Goal: Transaction & Acquisition: Purchase product/service

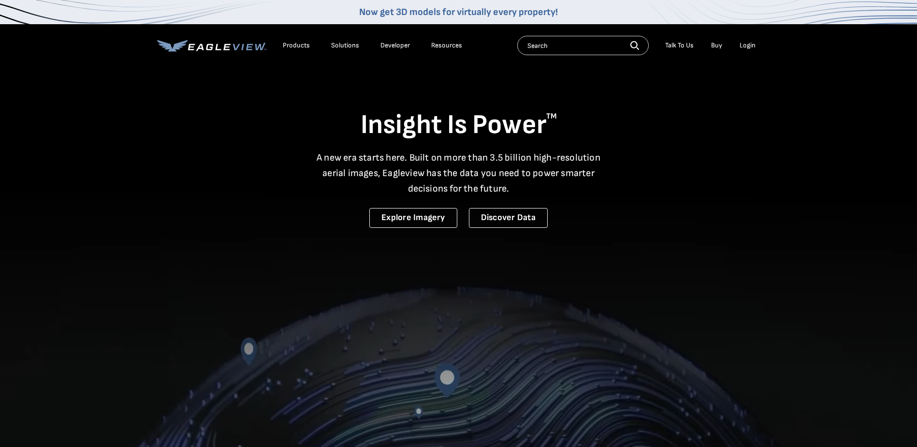
click at [752, 42] on div "Login" at bounding box center [748, 45] width 16 height 9
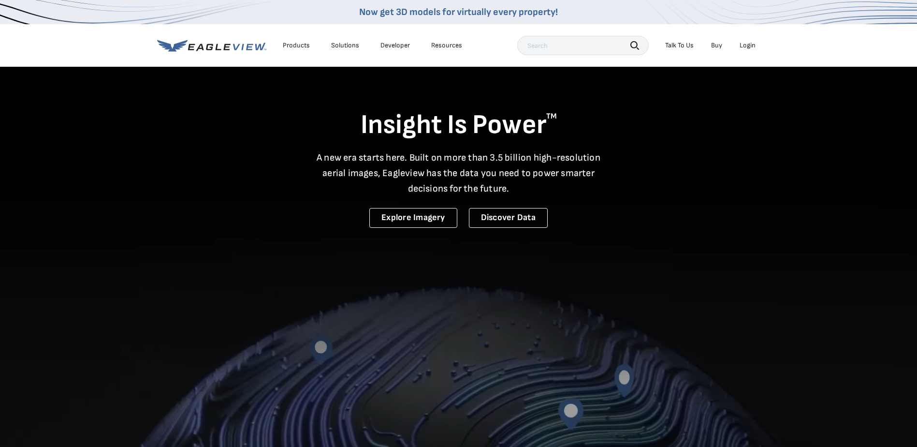
click at [750, 43] on div "Login" at bounding box center [748, 45] width 16 height 9
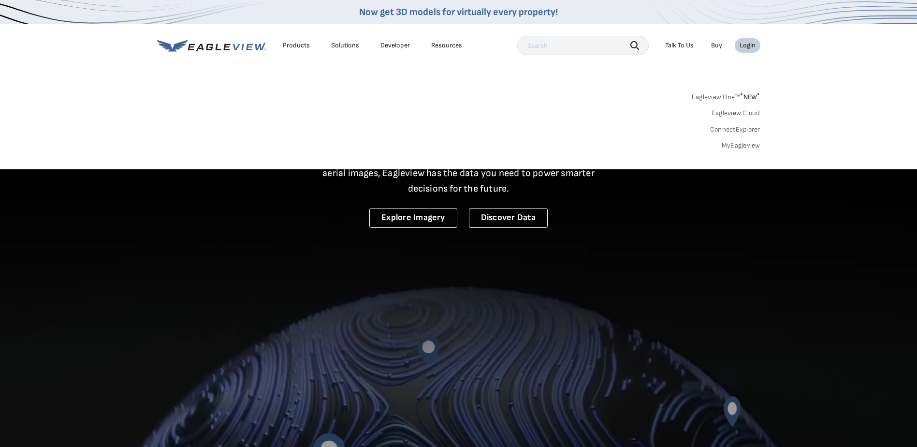
click at [722, 146] on link "MyEagleview" at bounding box center [741, 145] width 39 height 9
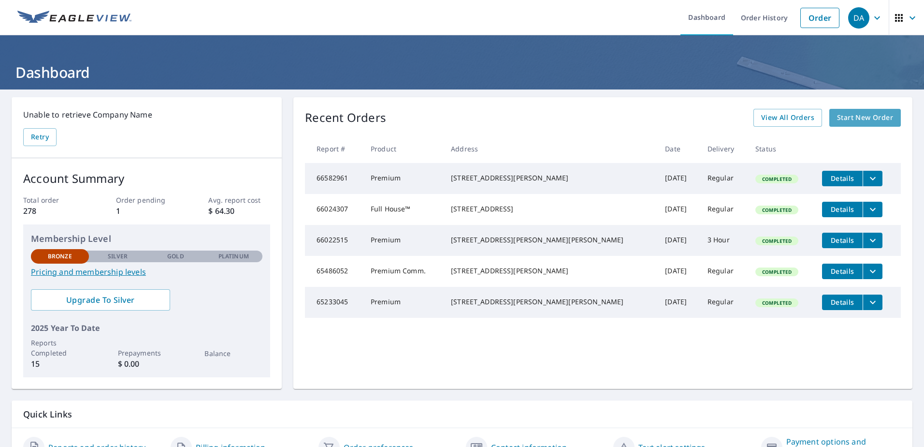
click at [837, 112] on span "Start New Order" at bounding box center [865, 118] width 56 height 12
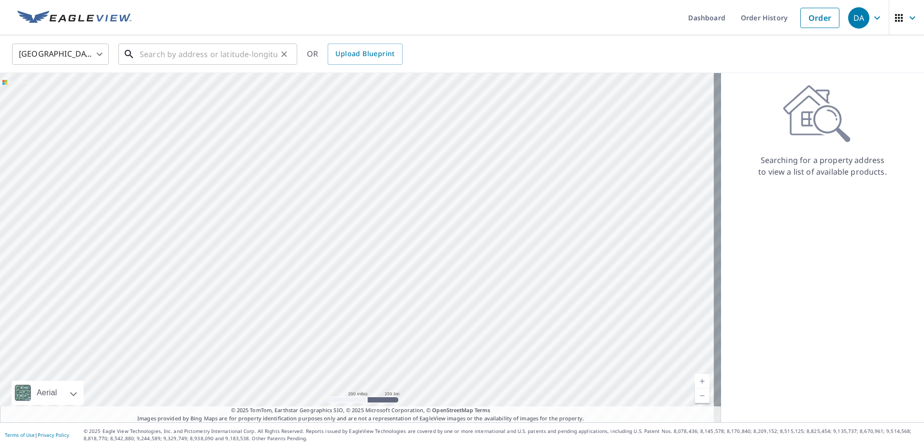
click at [177, 54] on input "text" at bounding box center [209, 54] width 138 height 27
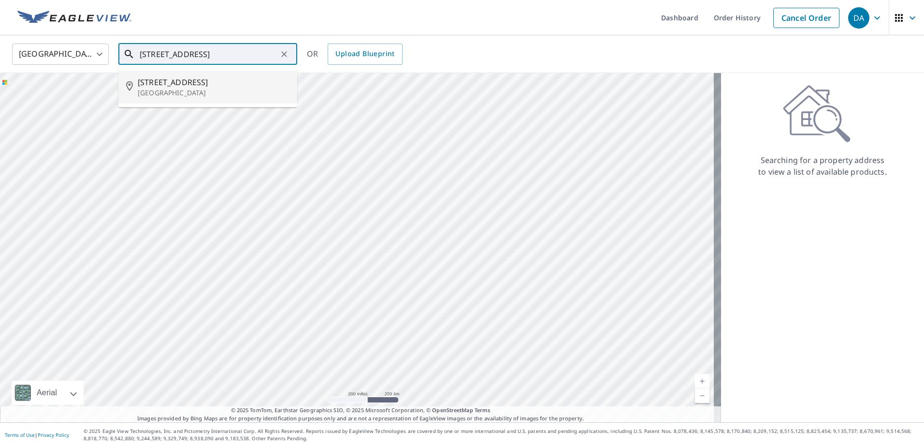
click at [204, 83] on span "3505 Green Ridge Rd" at bounding box center [214, 82] width 152 height 12
type input "3505 Green Ridge Rd Hopkins, MN 55305"
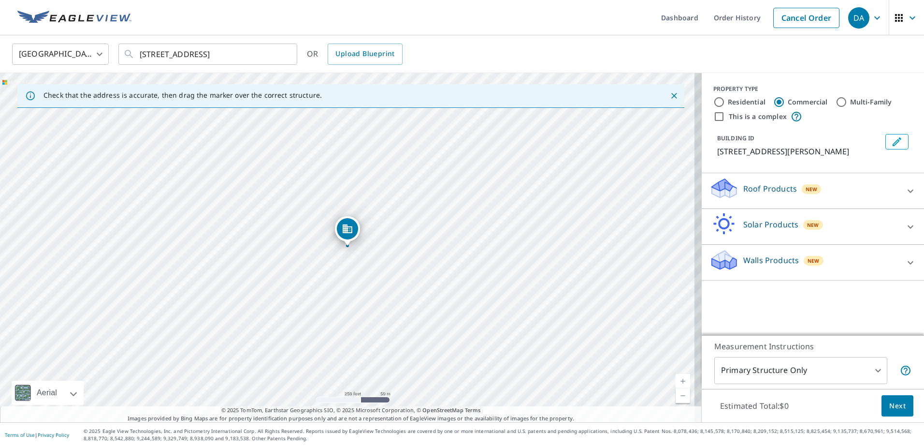
click at [830, 260] on div "Walls Products New" at bounding box center [805, 263] width 190 height 28
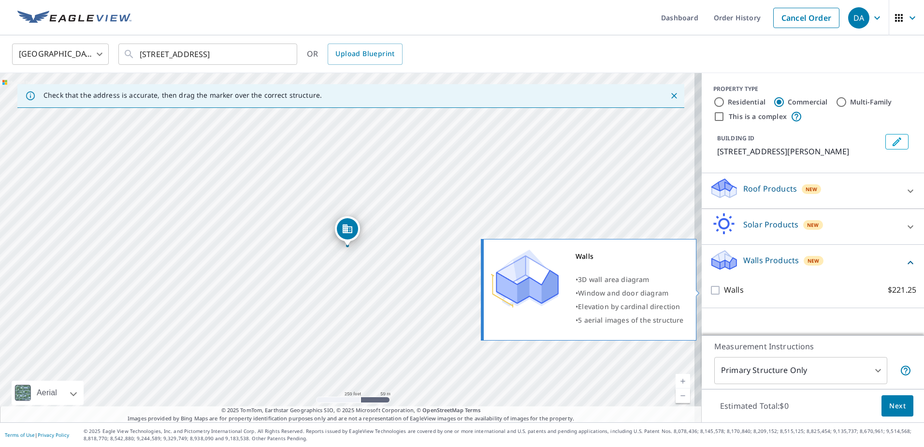
click at [710, 290] on input "Walls $221.25" at bounding box center [717, 290] width 15 height 12
checkbox input "true"
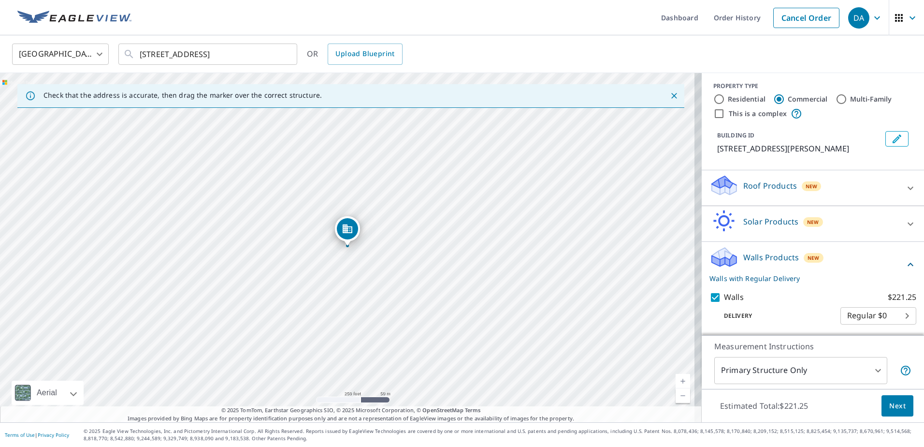
scroll to position [4, 0]
click at [891, 406] on span "Next" at bounding box center [898, 406] width 16 height 12
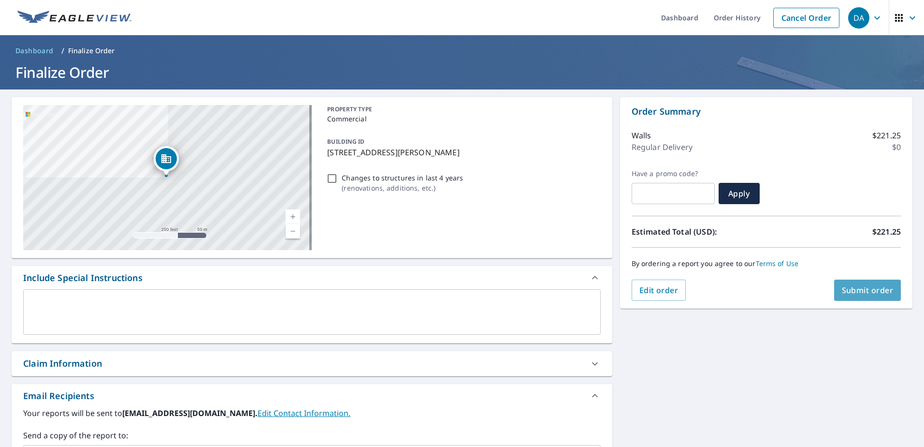
click at [842, 285] on span "Submit order" at bounding box center [868, 290] width 52 height 11
